Goal: Task Accomplishment & Management: Complete application form

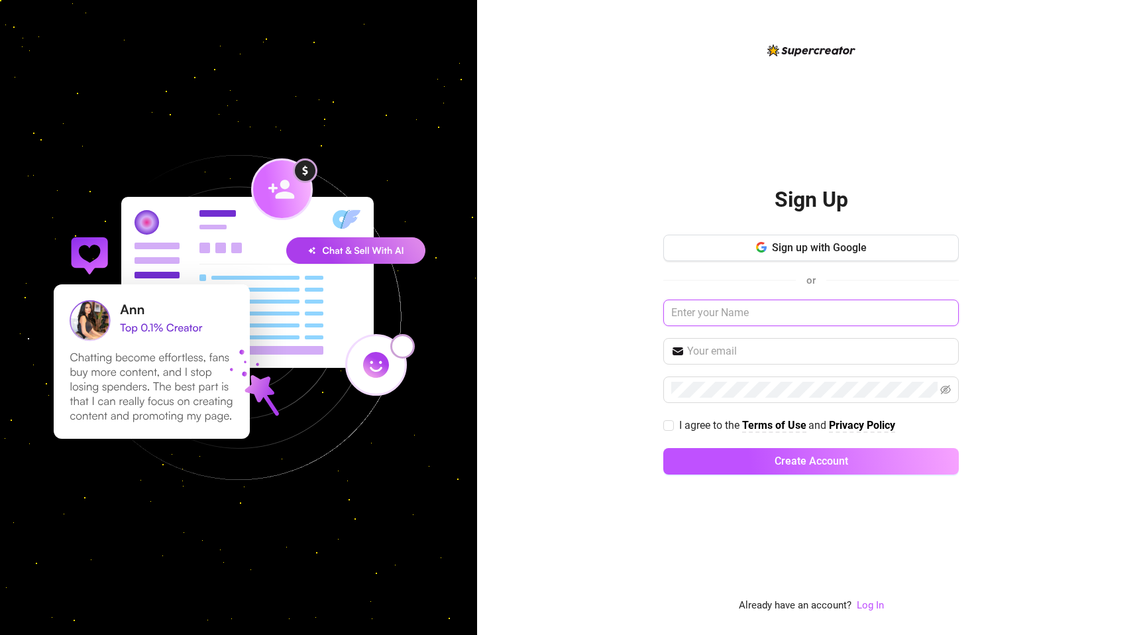
click at [715, 310] on input "text" at bounding box center [812, 313] width 296 height 27
type input "H"
type input "L"
type input "HerRoommate"
click at [702, 348] on input "text" at bounding box center [819, 351] width 264 height 16
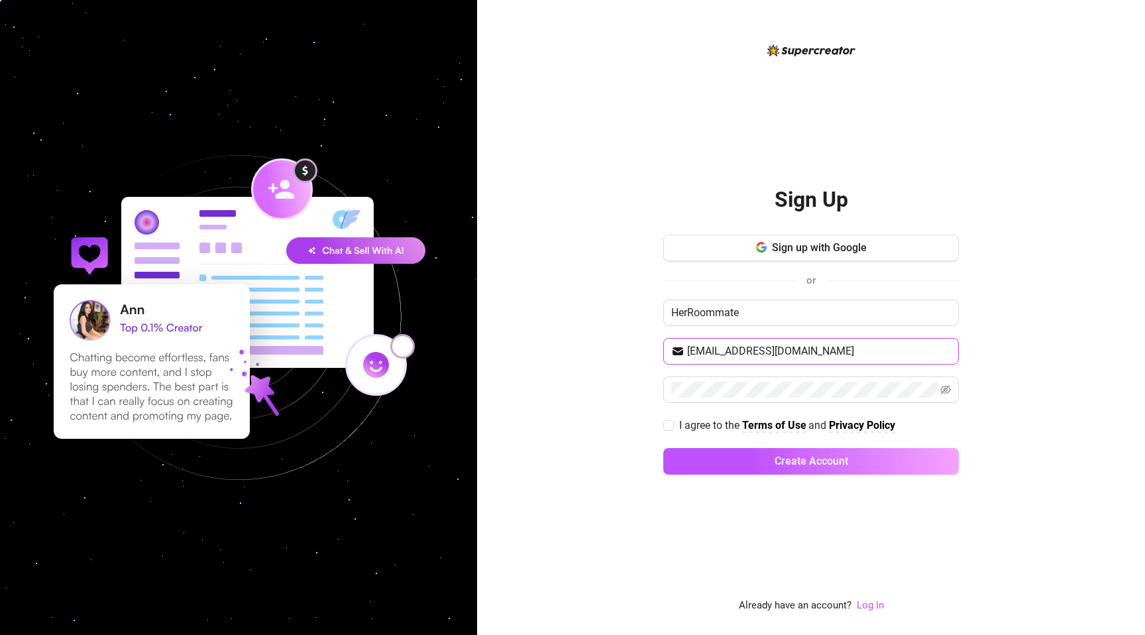
type input "[EMAIL_ADDRESS][DOMAIN_NAME]"
click at [725, 326] on div "Sign up with Google or HerRoommate [EMAIL_ADDRESS][DOMAIN_NAME] I agree to the …" at bounding box center [812, 361] width 296 height 252
click at [725, 312] on input "HerRoommate" at bounding box center [812, 313] width 296 height 27
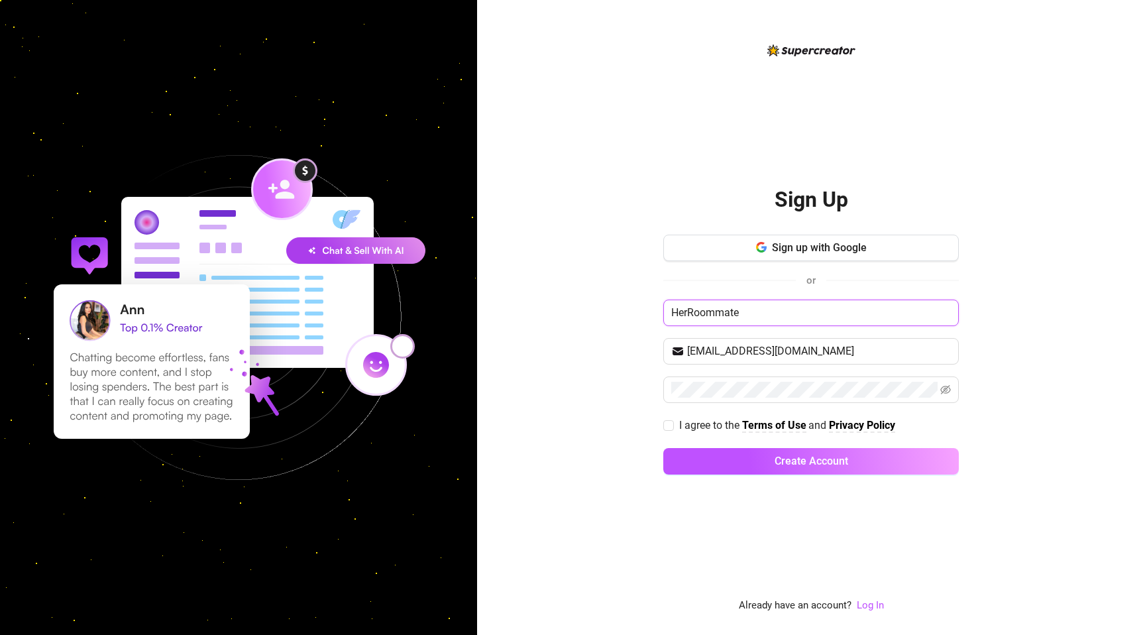
type input "D"
type input "SkyModels"
click at [740, 346] on input "[EMAIL_ADDRESS][DOMAIN_NAME]" at bounding box center [819, 351] width 264 height 16
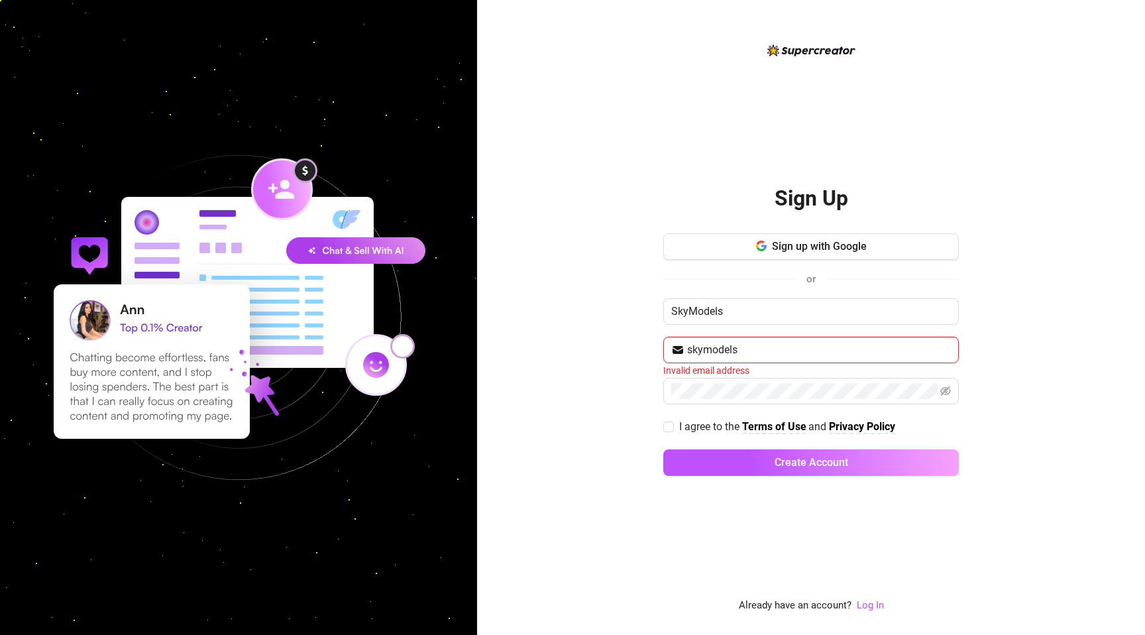
type input "skymodels"
